Goal: Task Accomplishment & Management: Use online tool/utility

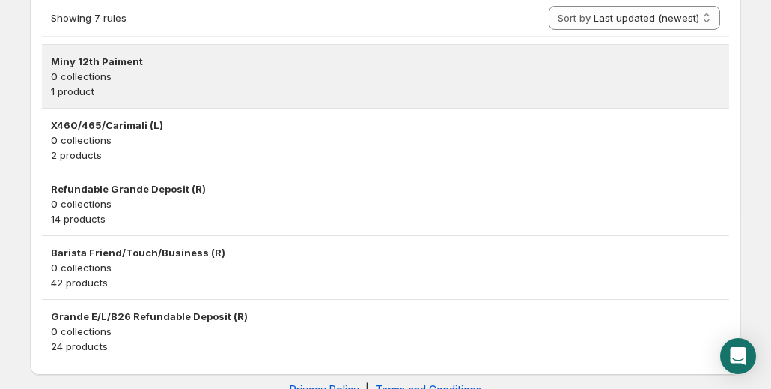
scroll to position [511, 0]
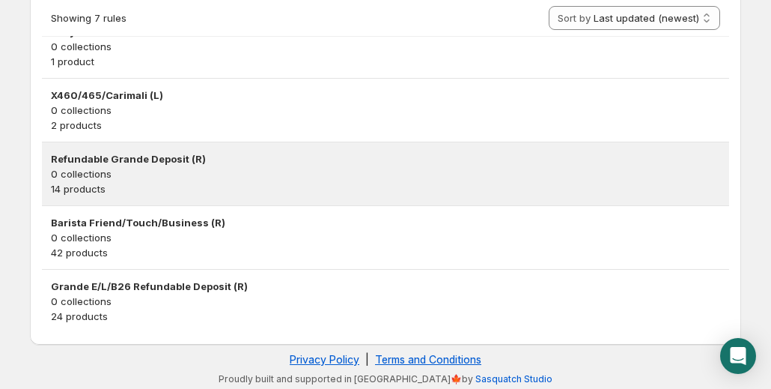
click at [140, 153] on h3 "Refundable Grande Deposit (R)" at bounding box center [385, 158] width 669 height 15
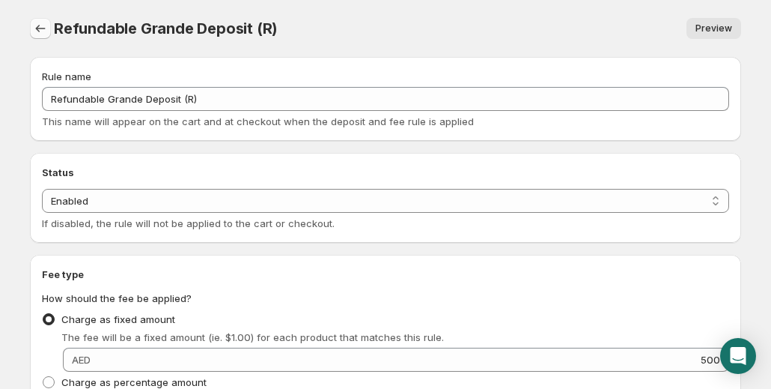
click at [43, 27] on icon "Settings" at bounding box center [40, 28] width 15 height 15
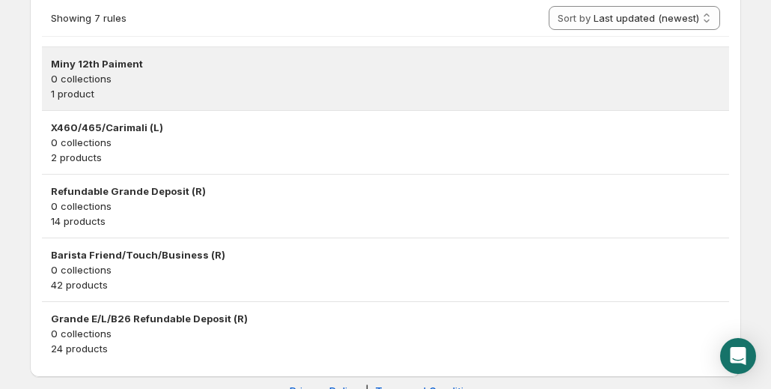
scroll to position [511, 0]
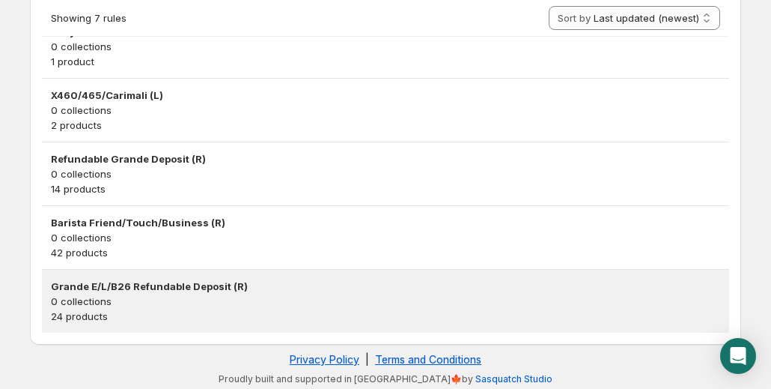
click at [151, 281] on h3 "Grande E/L/B26 Refundable Deposit (R)" at bounding box center [385, 286] width 669 height 15
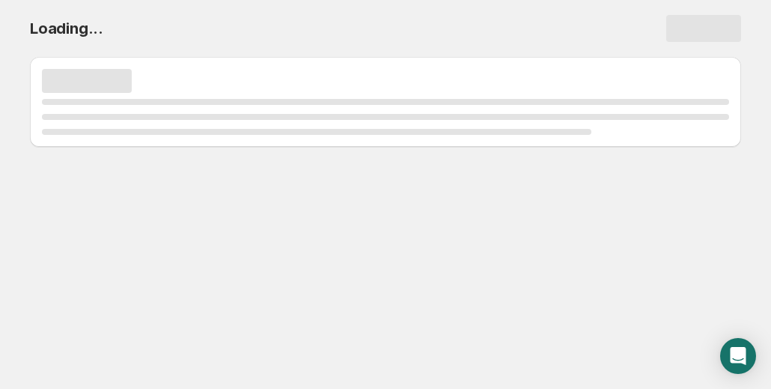
scroll to position [0, 0]
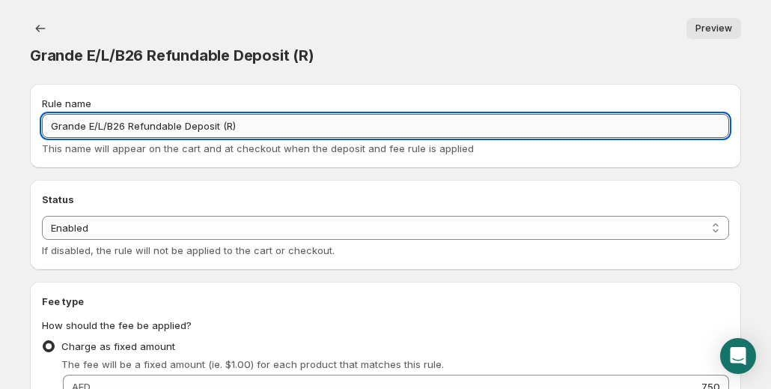
click at [106, 114] on input "Grande E/L/B26 Refundable Deposit (R)" at bounding box center [385, 126] width 687 height 24
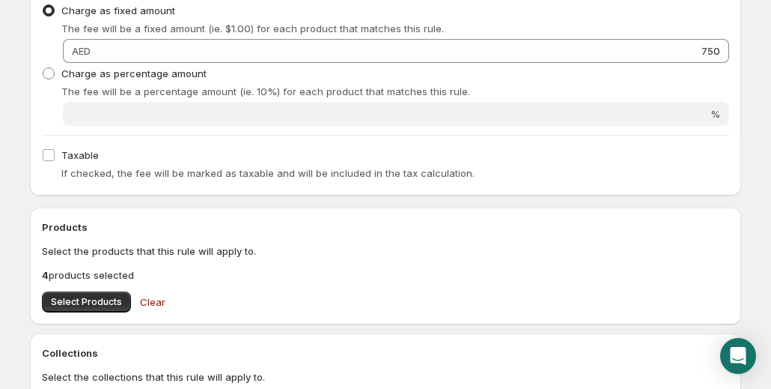
scroll to position [374, 0]
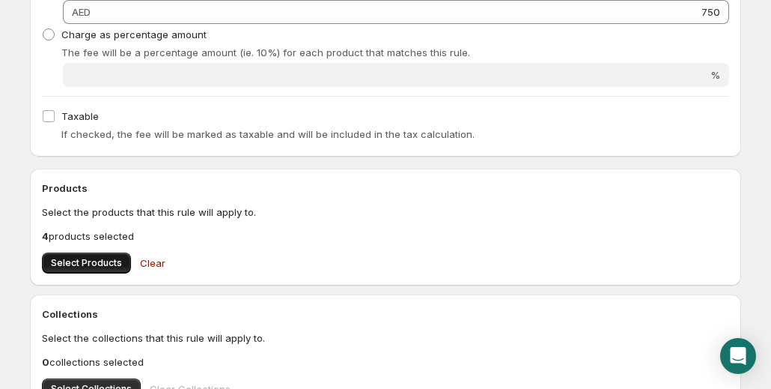
type input "Grande E/L/SE/B26 Refundable Deposit (R)"
click at [100, 257] on span "Select Products" at bounding box center [86, 263] width 71 height 12
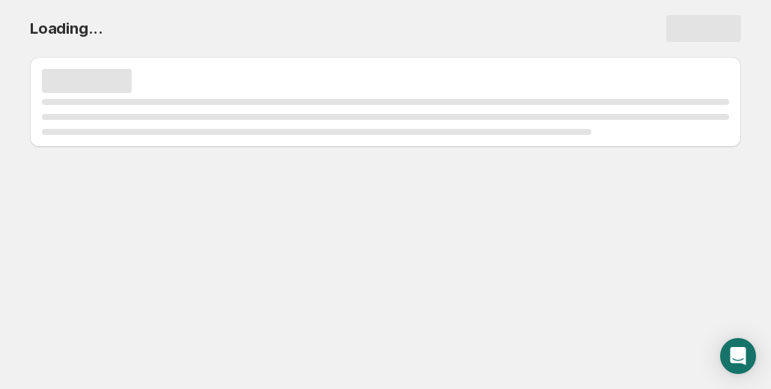
scroll to position [0, 0]
